Goal: Find specific page/section: Find specific page/section

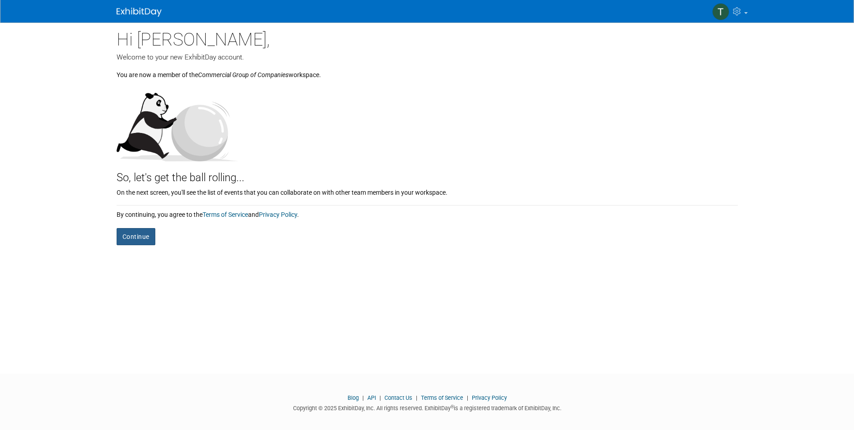
click at [130, 240] on button "Continue" at bounding box center [136, 236] width 39 height 17
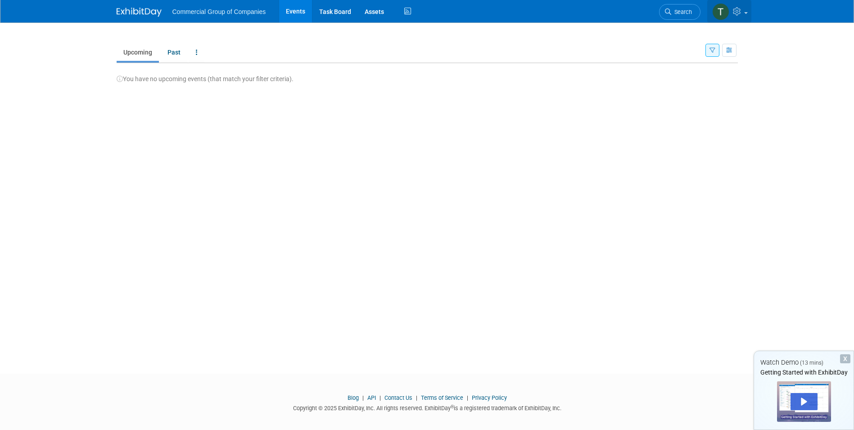
click at [719, 17] on img at bounding box center [721, 11] width 17 height 17
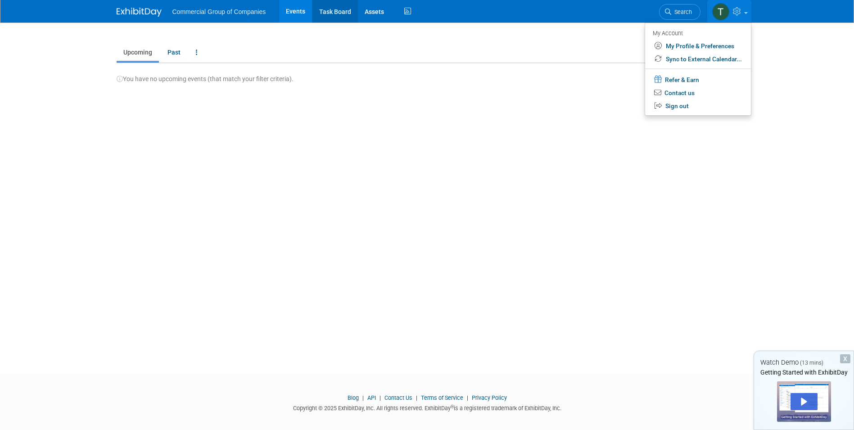
click at [327, 11] on link "Task Board" at bounding box center [335, 11] width 45 height 23
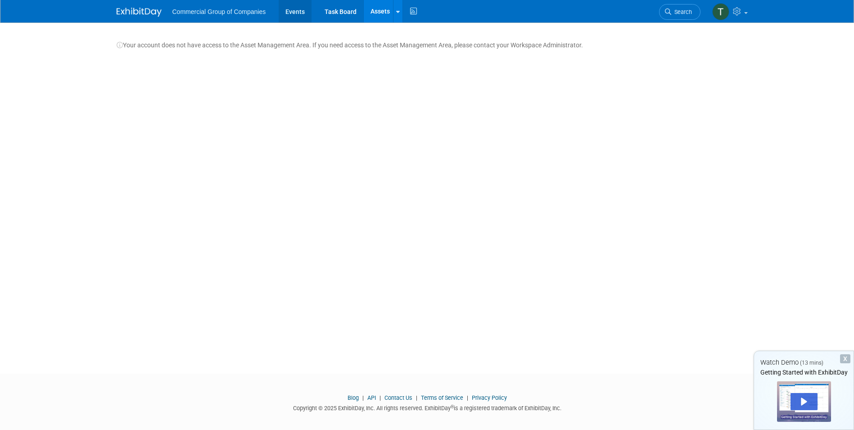
click at [304, 12] on link "Events" at bounding box center [295, 11] width 33 height 23
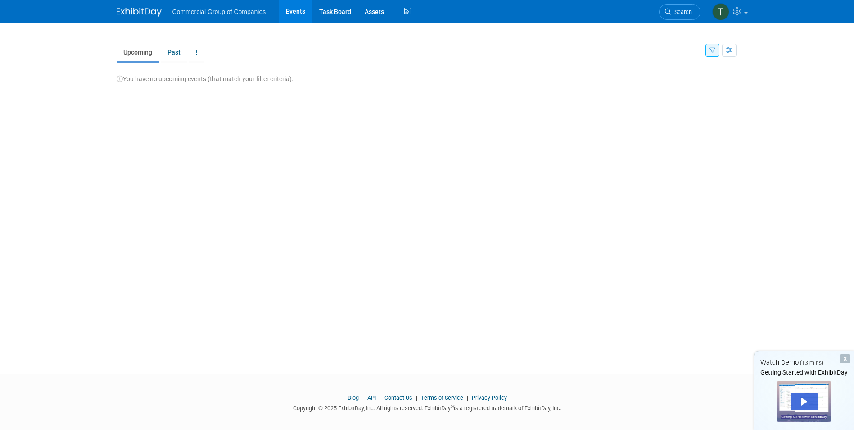
click at [240, 10] on span "Commercial Group of Companies" at bounding box center [220, 11] width 94 height 7
click at [383, 10] on link "Assets" at bounding box center [374, 11] width 33 height 23
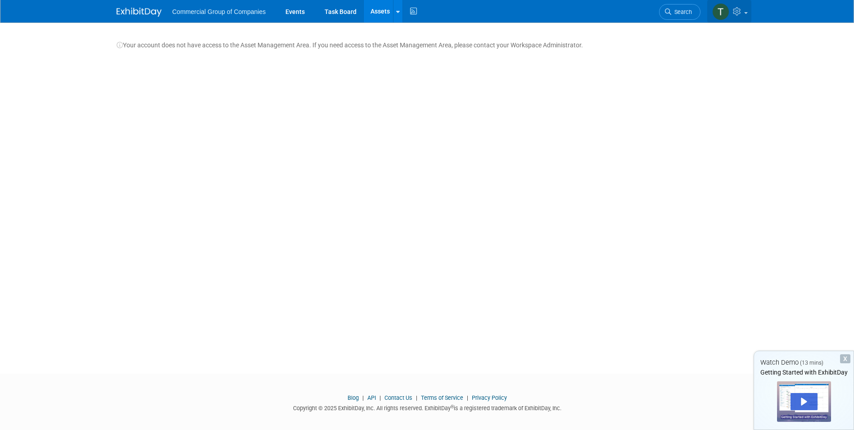
click at [747, 13] on span at bounding box center [747, 13] width 4 height 2
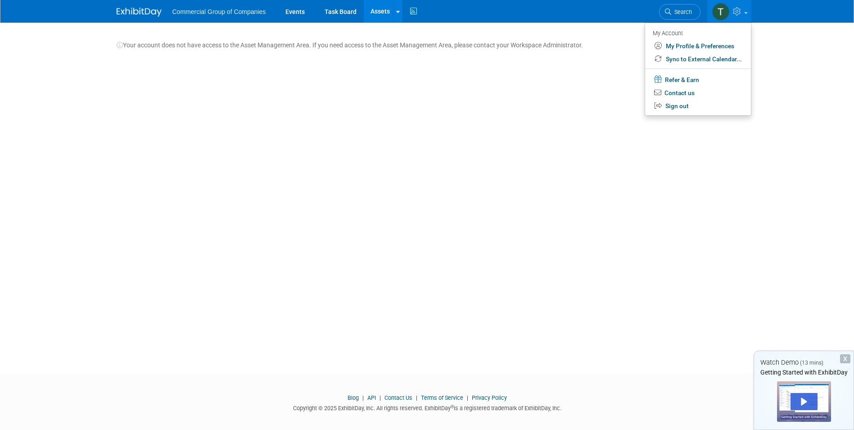
click at [480, 116] on div "Your account does not have access to the Asset Management Area. If you need acc…" at bounding box center [427, 190] width 635 height 335
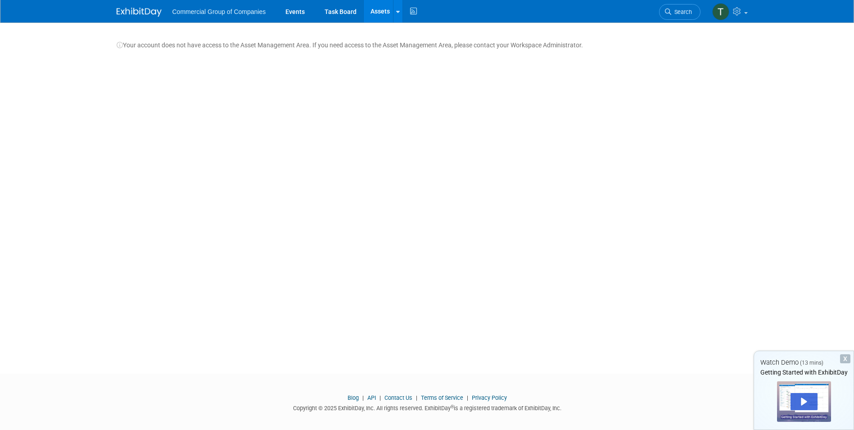
click at [144, 12] on img at bounding box center [139, 12] width 45 height 9
